Goal: Answer question/provide support

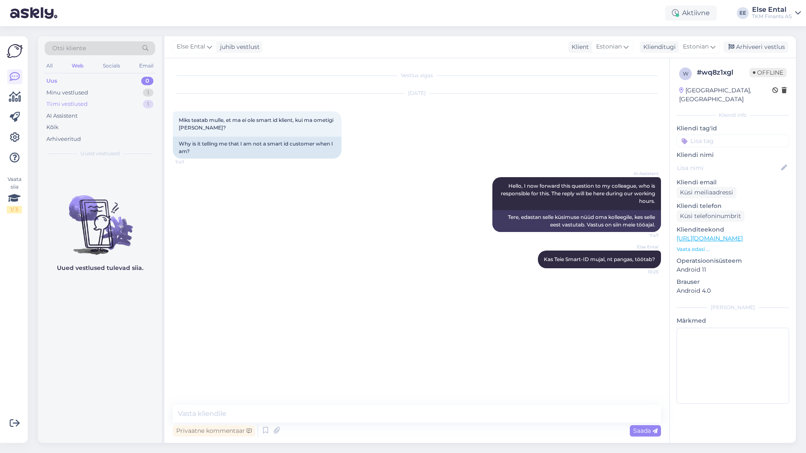
click at [81, 104] on div "Tiimi vestlused" at bounding box center [66, 104] width 41 height 8
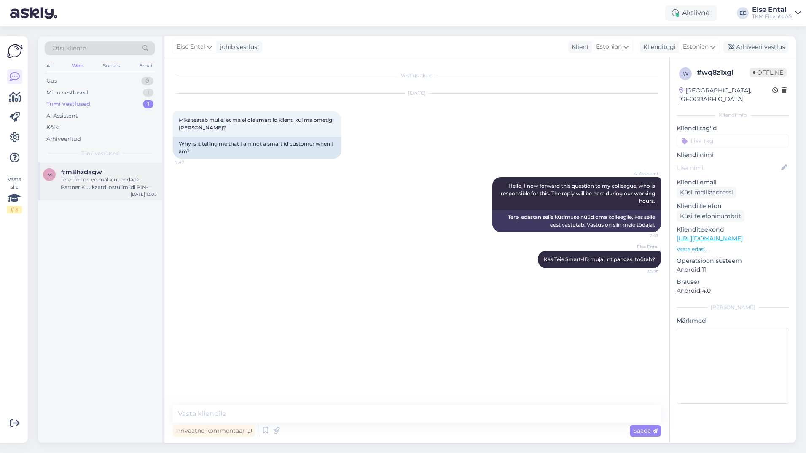
click at [84, 177] on div "Tere! Teil on võimalik uuendada Partner Kuukaardi ostulimiidi PIN-koodi Partner…" at bounding box center [109, 183] width 96 height 15
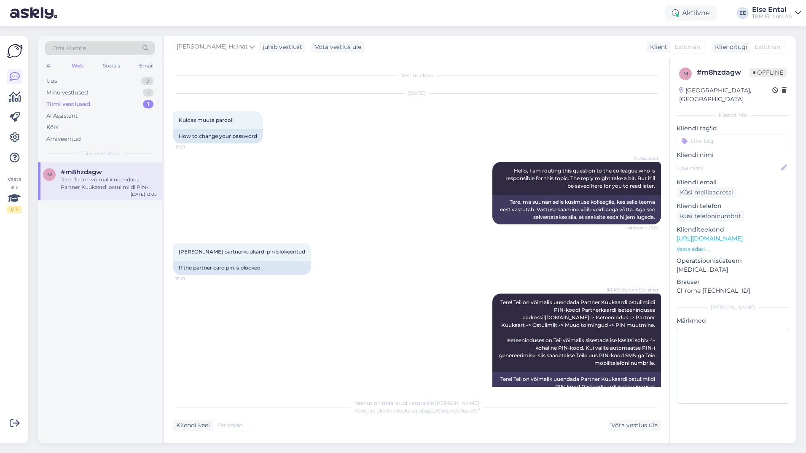
scroll to position [70, 0]
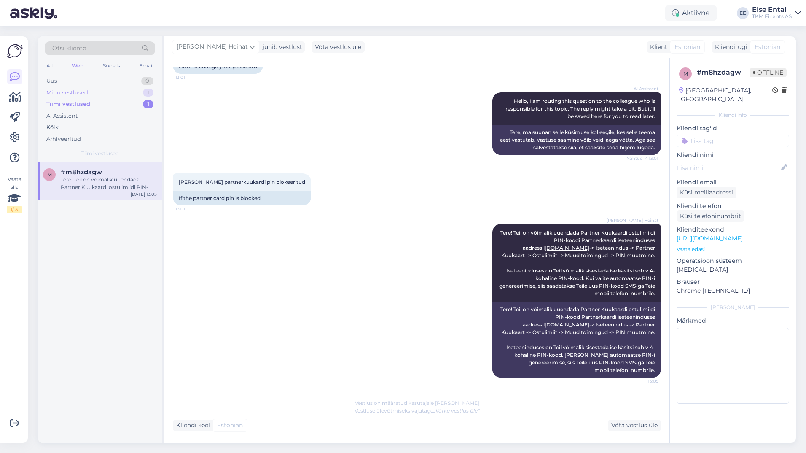
click at [68, 91] on div "Minu vestlused" at bounding box center [67, 92] width 42 height 8
click at [83, 184] on div "Kas Teie Smart-ID mujal, nt pangas, töötab?" at bounding box center [109, 183] width 96 height 15
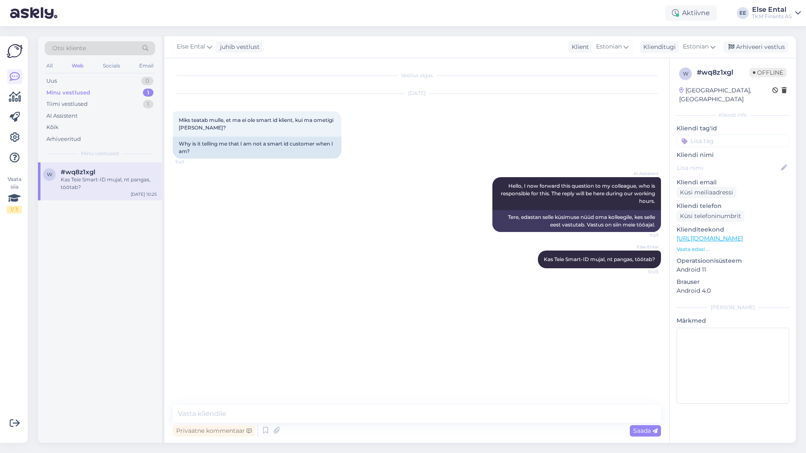
scroll to position [0, 0]
click at [752, 47] on div "Arhiveeri vestlus" at bounding box center [755, 46] width 65 height 11
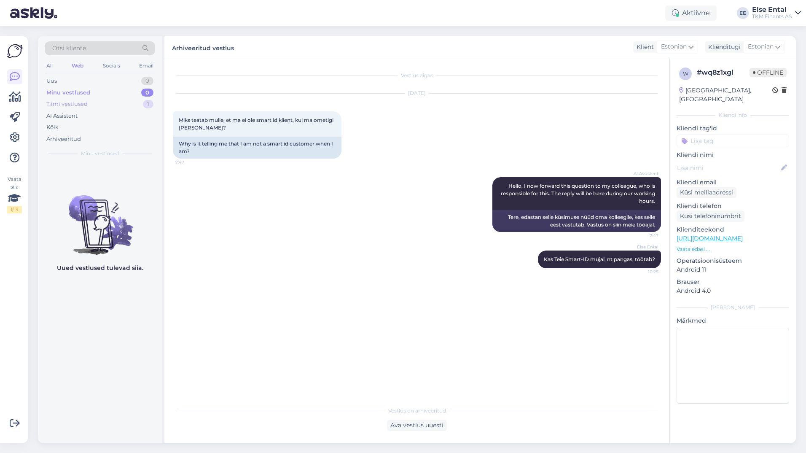
click at [90, 105] on div "Tiimi vestlused 1" at bounding box center [100, 104] width 110 height 12
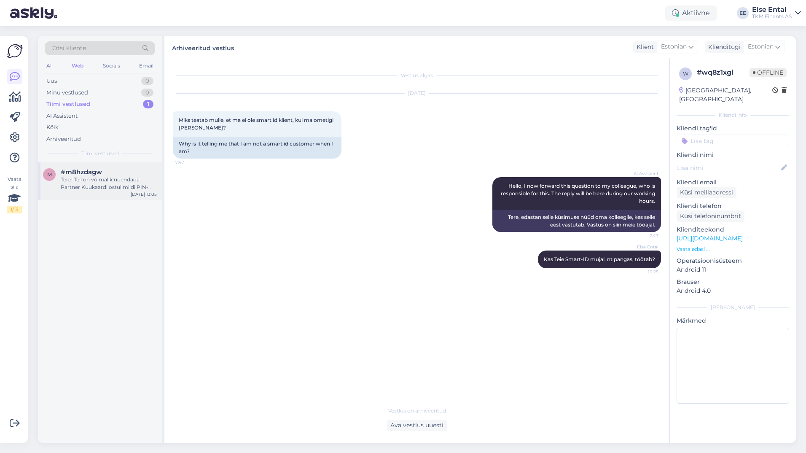
click at [68, 177] on div "Tere! Teil on võimalik uuendada Partner Kuukaardi ostulimiidi PIN-koodi Partner…" at bounding box center [109, 183] width 96 height 15
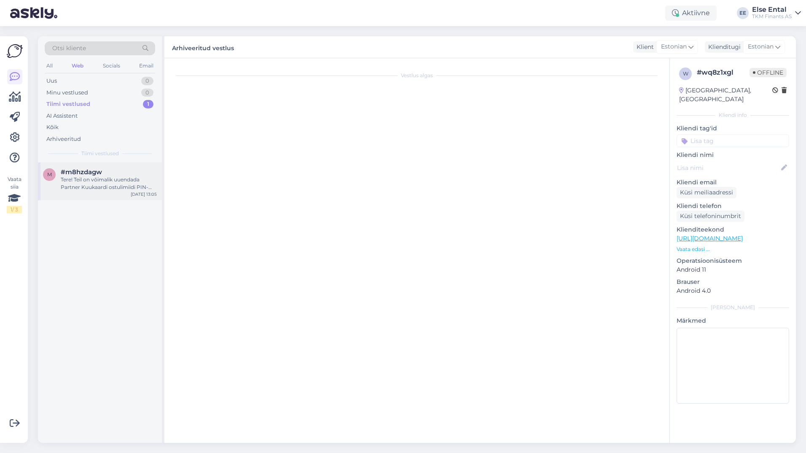
scroll to position [70, 0]
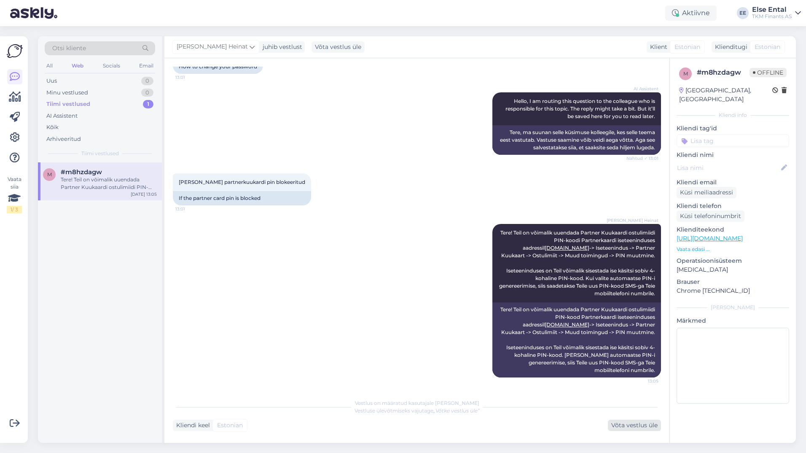
click at [625, 421] on div "Võta vestlus üle" at bounding box center [634, 424] width 53 height 11
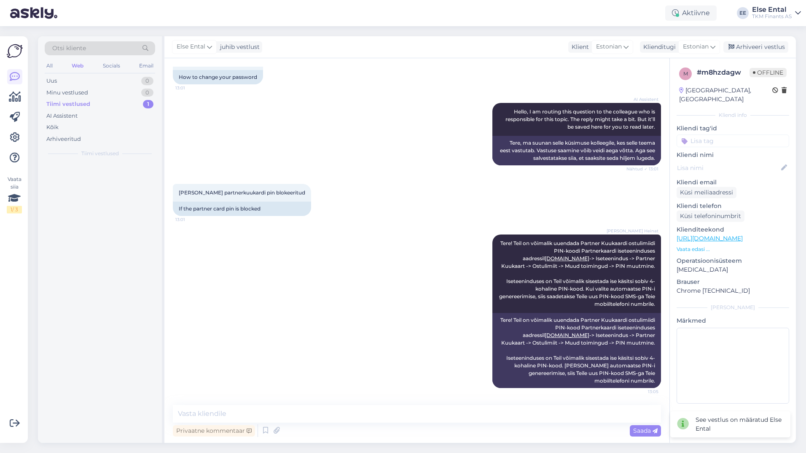
scroll to position [59, 0]
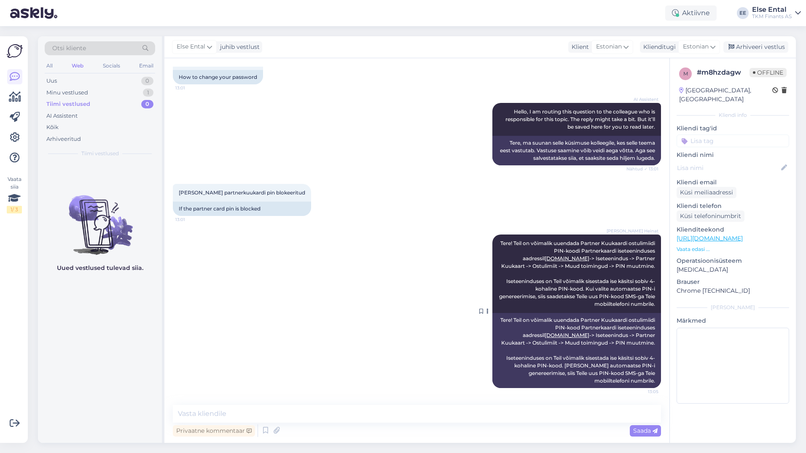
click at [640, 263] on span "Tere! Teil on võimalik uuendada Partner Kuukaardi ostulimiidi PIN-koodi Partner…" at bounding box center [577, 273] width 157 height 67
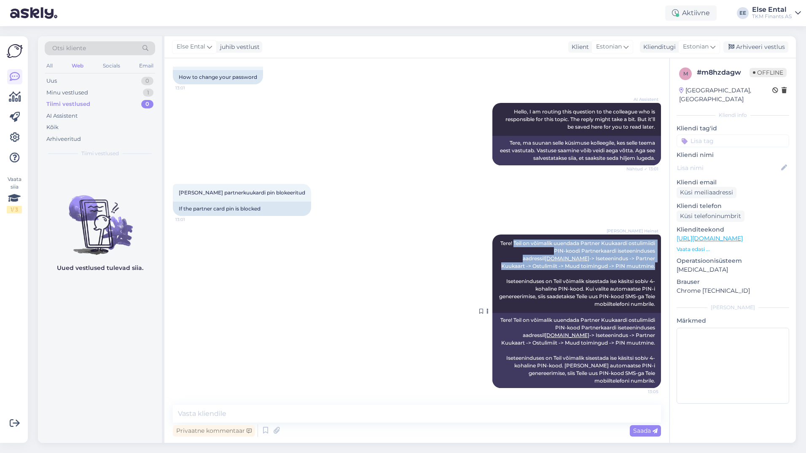
drag, startPoint x: 647, startPoint y: 265, endPoint x: 533, endPoint y: 243, distance: 115.9
click at [533, 243] on span "Tere! Teil on võimalik uuendada Partner Kuukaardi ostulimiidi PIN-koodi Partner…" at bounding box center [577, 273] width 157 height 67
drag, startPoint x: 533, startPoint y: 243, endPoint x: 547, endPoint y: 249, distance: 14.3
copy span "Teil on võimalik uuendada Partner Kuukaardi ostulimiidi PIN-koodi Partnerkaardi…"
click at [745, 51] on div "Arhiveeri vestlus" at bounding box center [755, 46] width 65 height 11
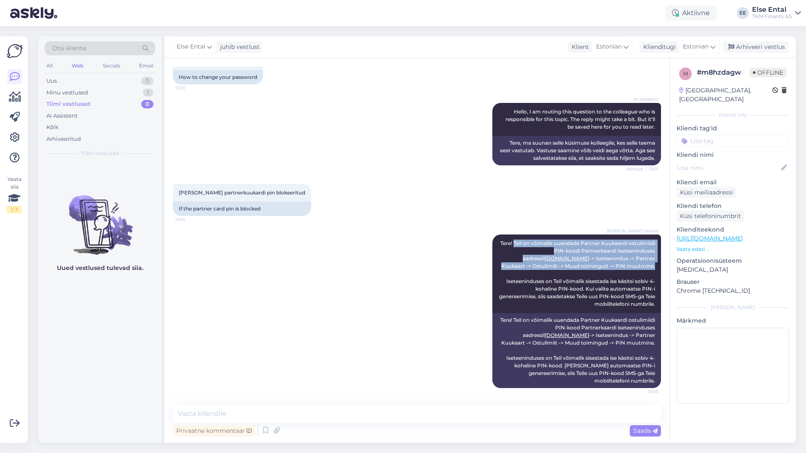
scroll to position [62, 0]
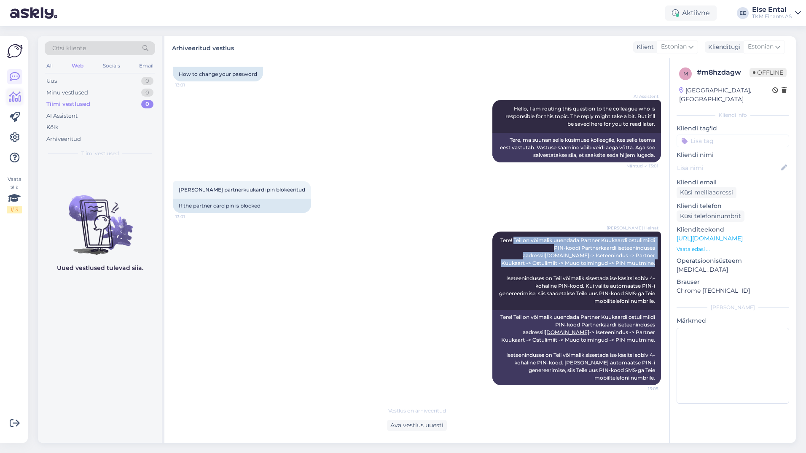
click at [21, 99] on icon at bounding box center [15, 97] width 12 height 10
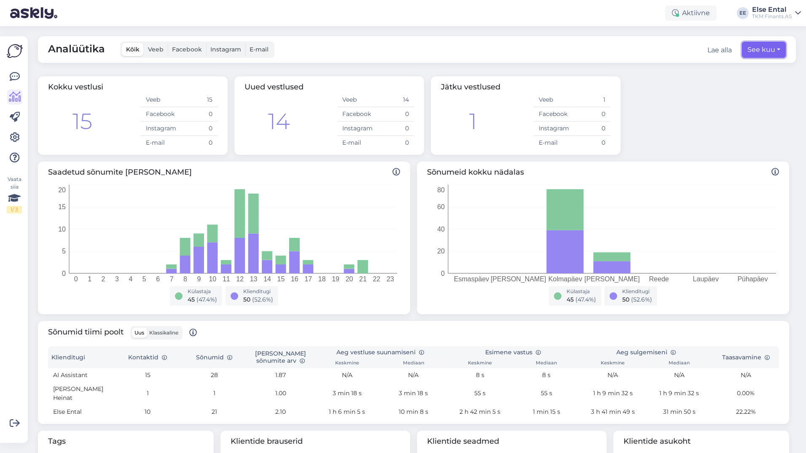
click at [761, 51] on button "See kuu" at bounding box center [764, 50] width 44 height 16
select select "9"
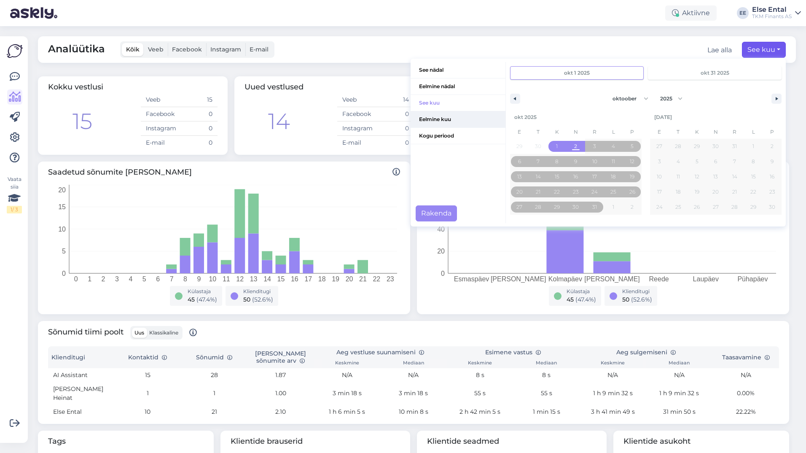
click at [429, 120] on span "Eelmine kuu" at bounding box center [457, 119] width 95 height 16
